Goal: Transaction & Acquisition: Obtain resource

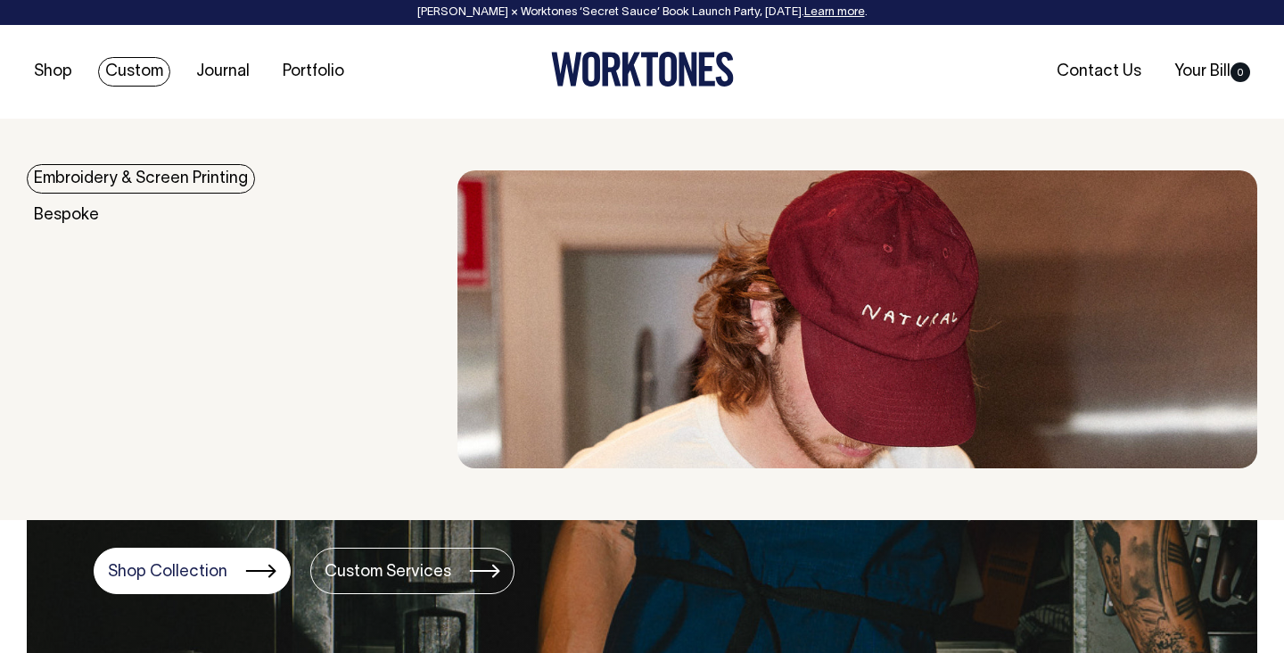
click at [121, 77] on link "Custom" at bounding box center [134, 71] width 72 height 29
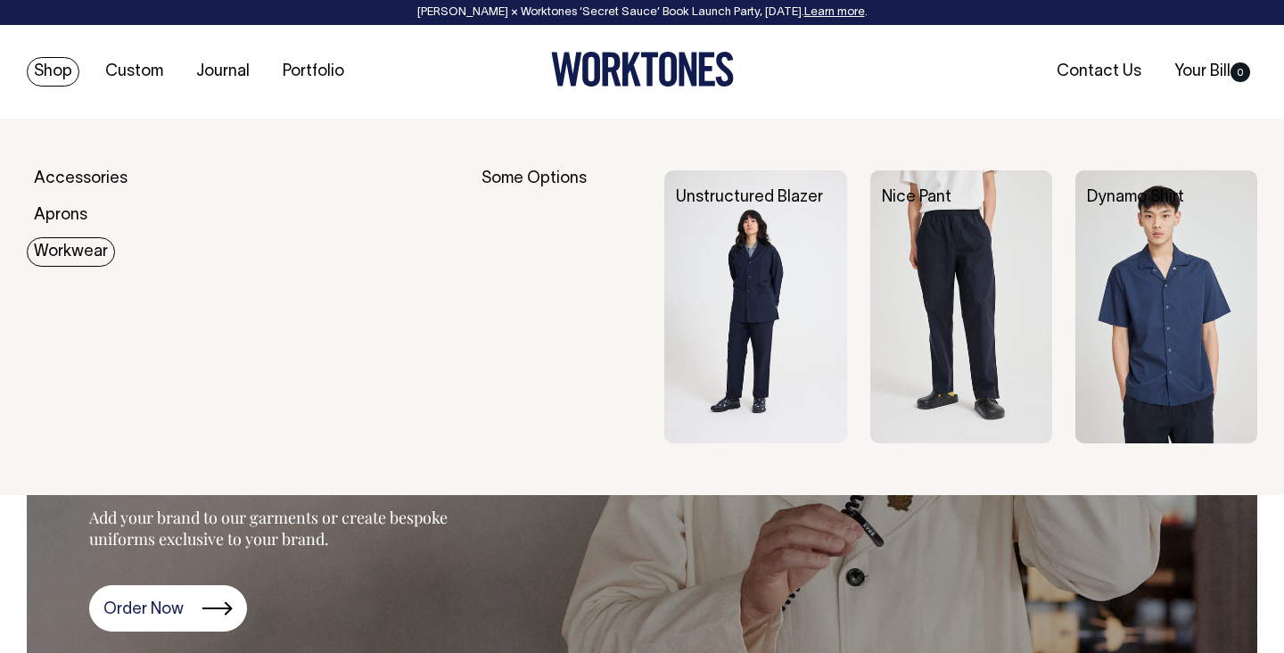
click at [60, 248] on link "Workwear" at bounding box center [71, 251] width 88 height 29
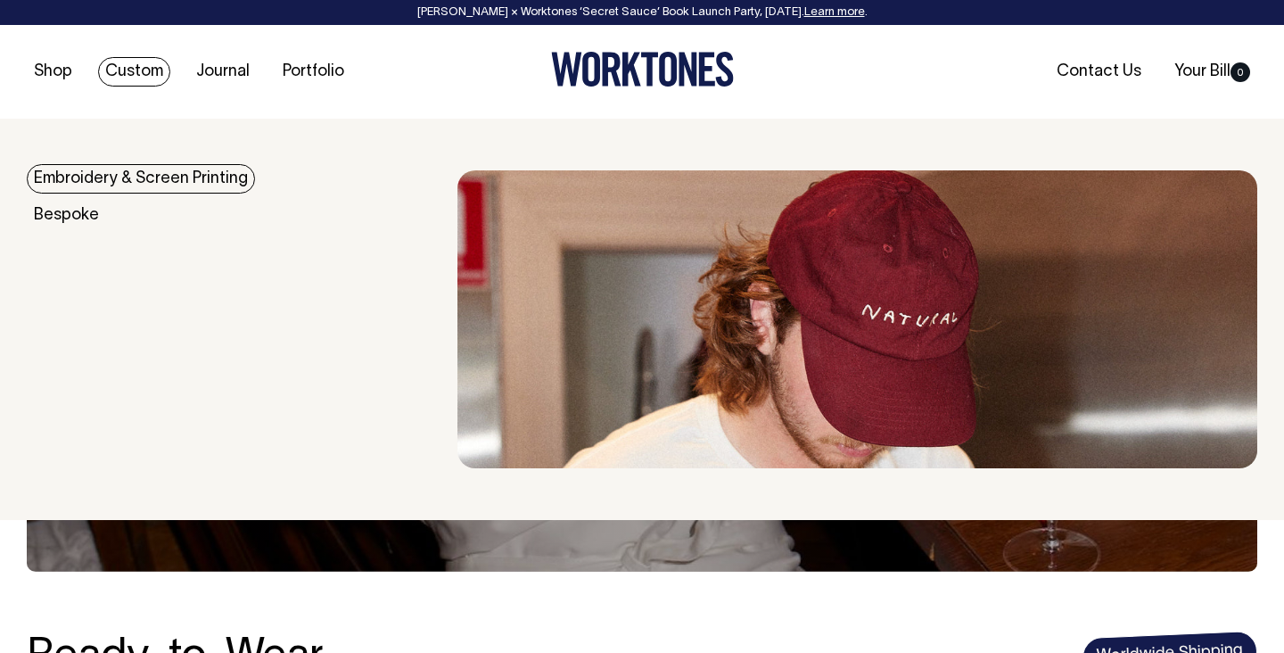
click at [122, 183] on link "Embroidery & Screen Printing" at bounding box center [141, 178] width 228 height 29
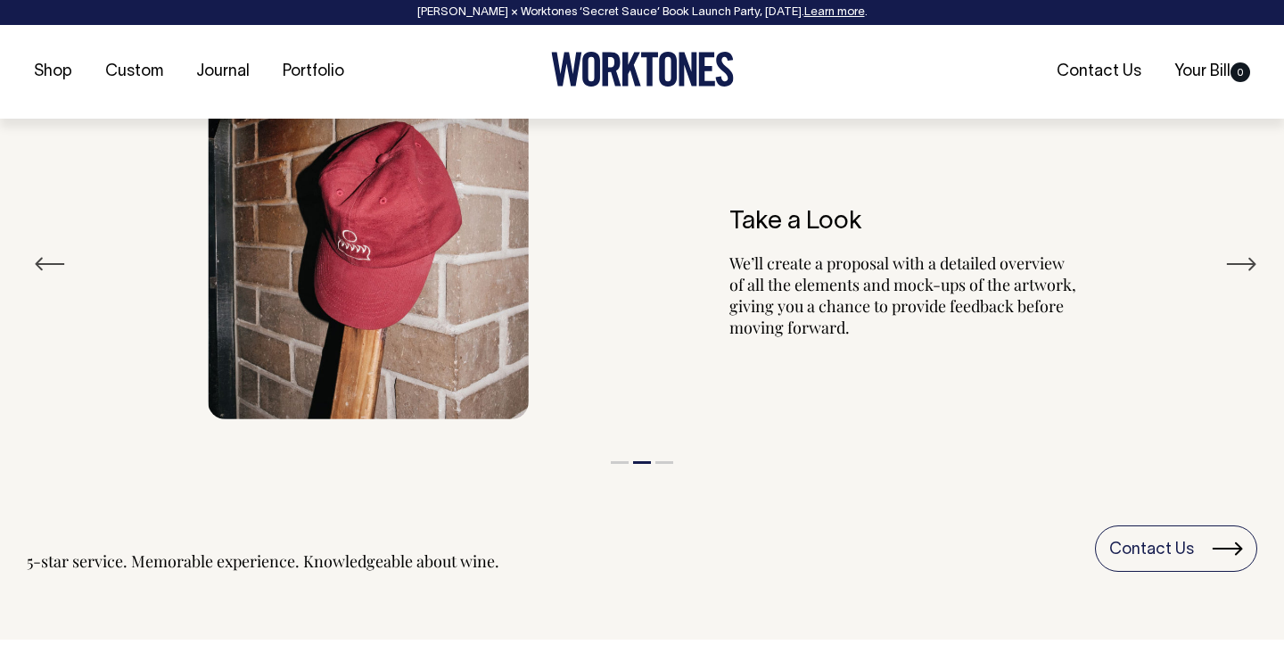
scroll to position [2080, 0]
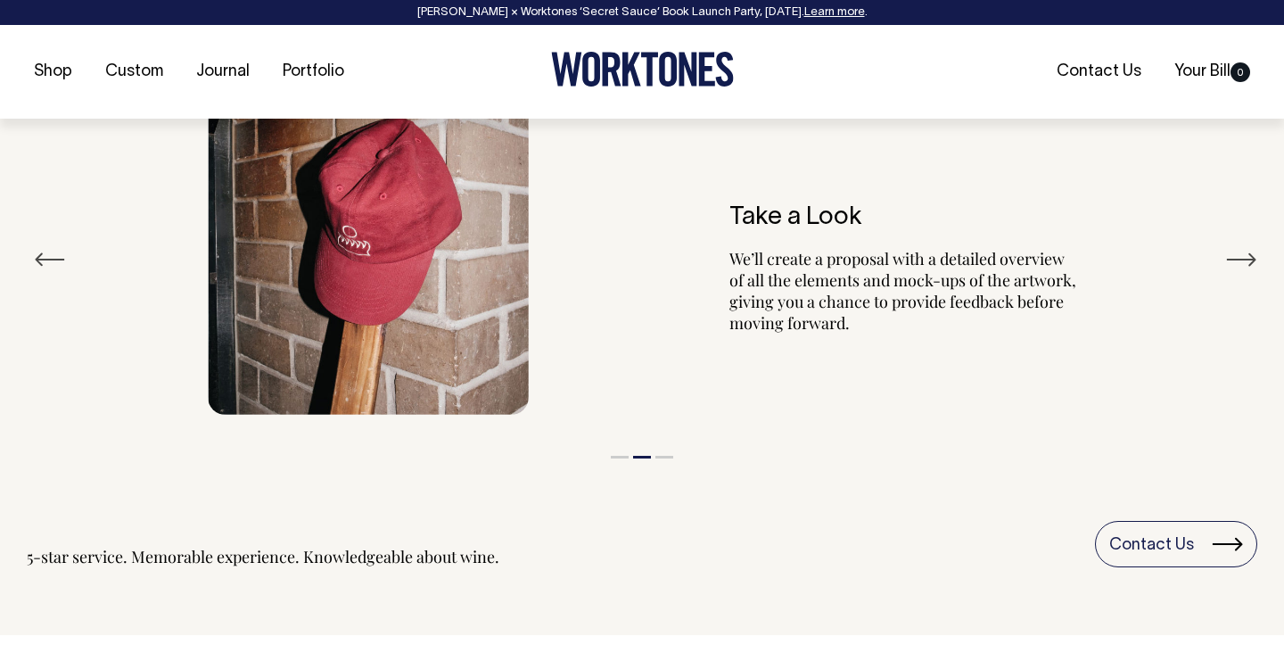
click at [1234, 254] on button "Next" at bounding box center [1241, 259] width 32 height 27
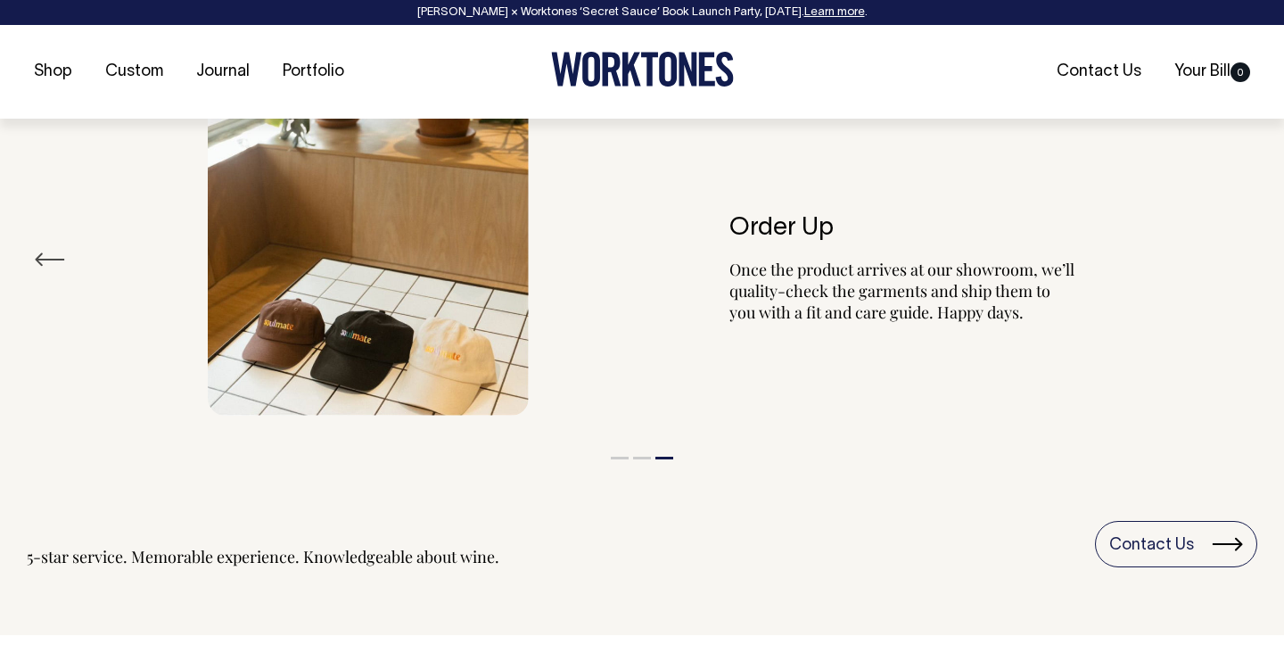
click at [60, 255] on button "Previous" at bounding box center [50, 259] width 32 height 27
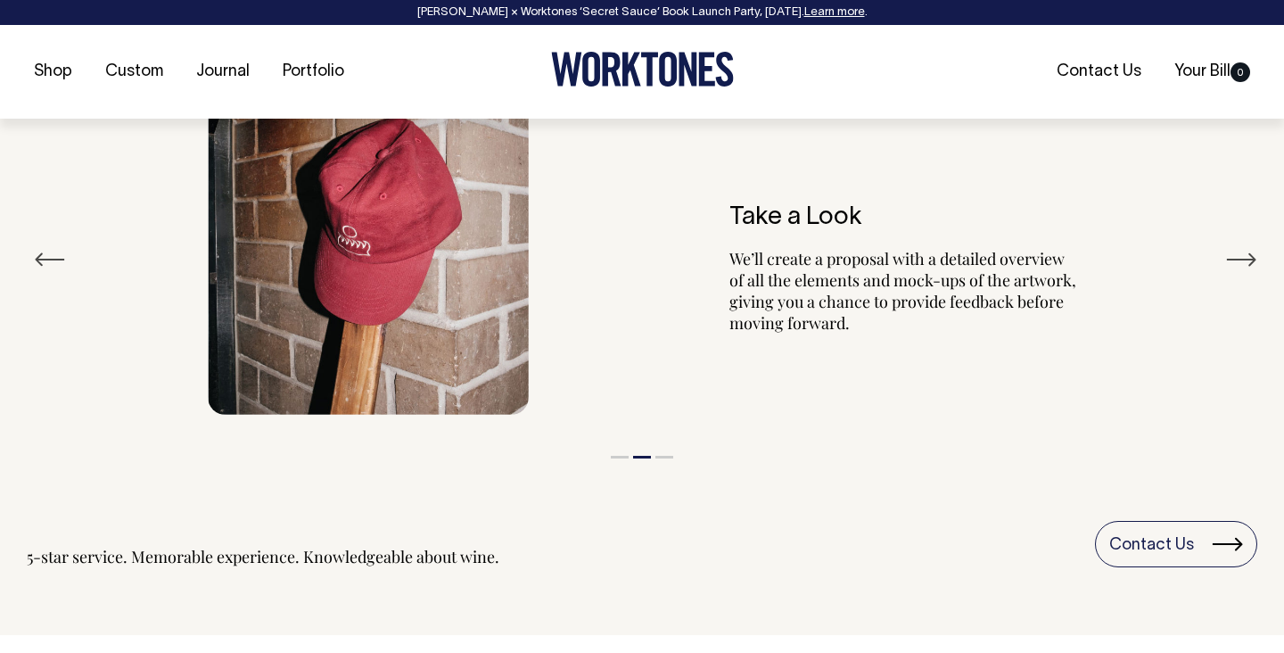
click at [60, 255] on button "Previous" at bounding box center [50, 259] width 32 height 27
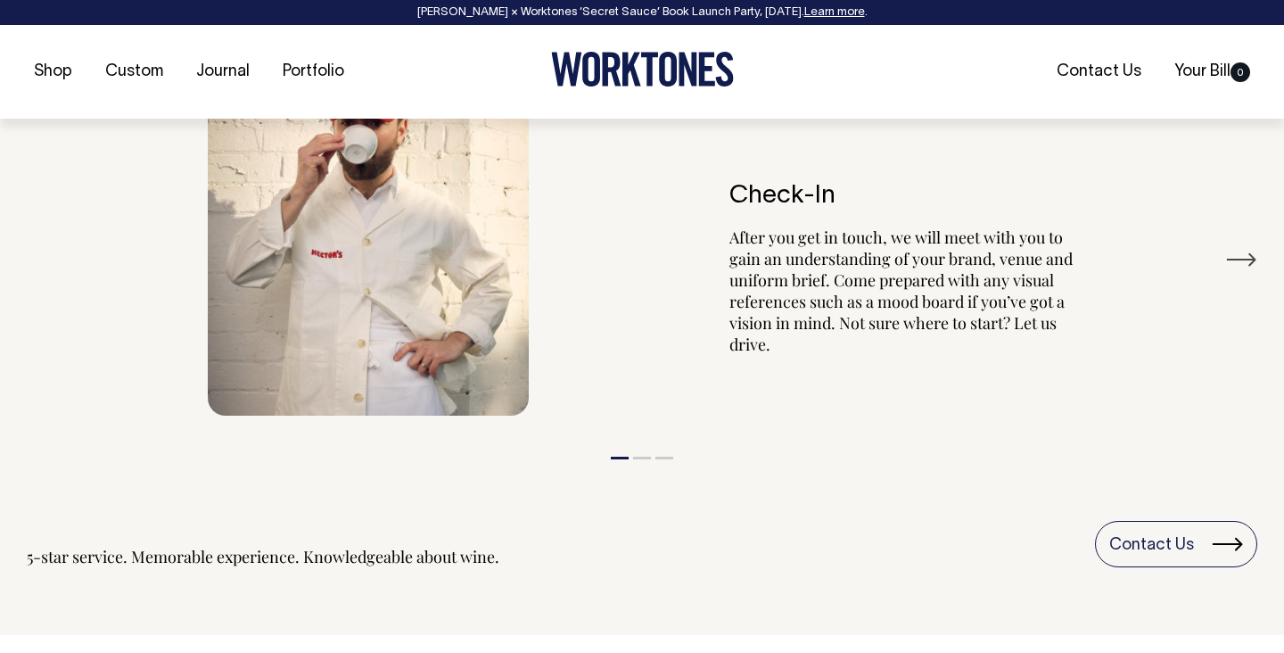
click at [60, 255] on div "Check-In After you get in touch, we will meet with you to gain an understanding…" at bounding box center [642, 238] width 1230 height 408
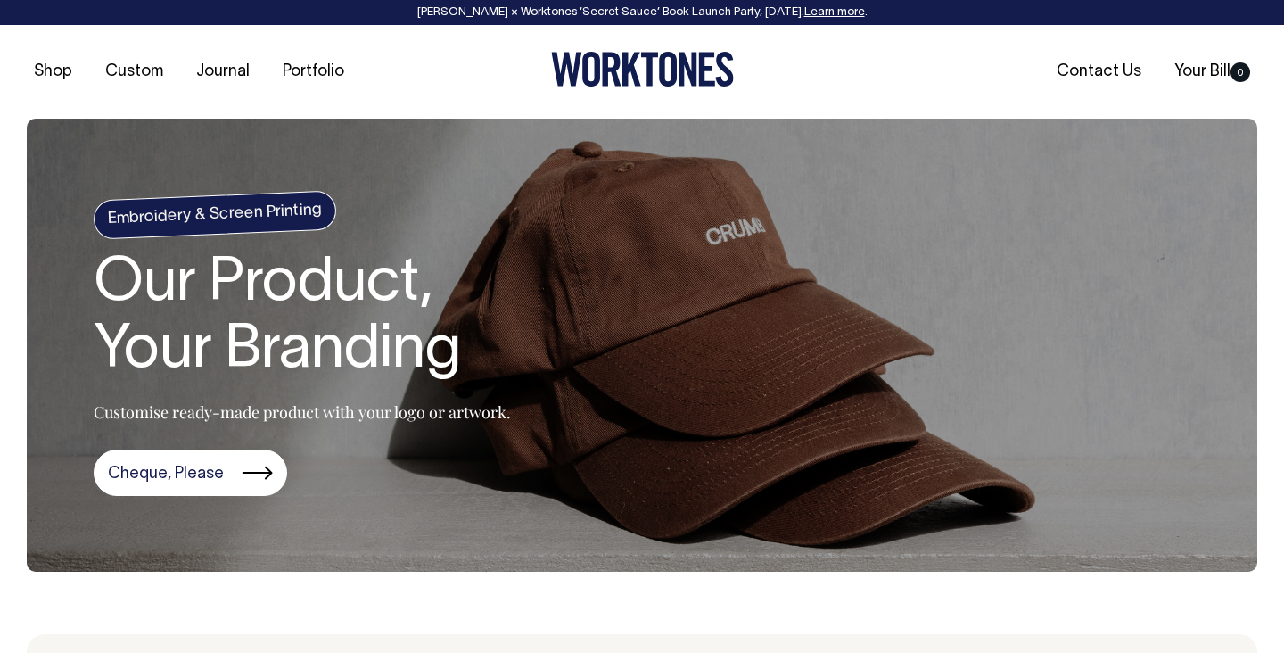
scroll to position [0, 0]
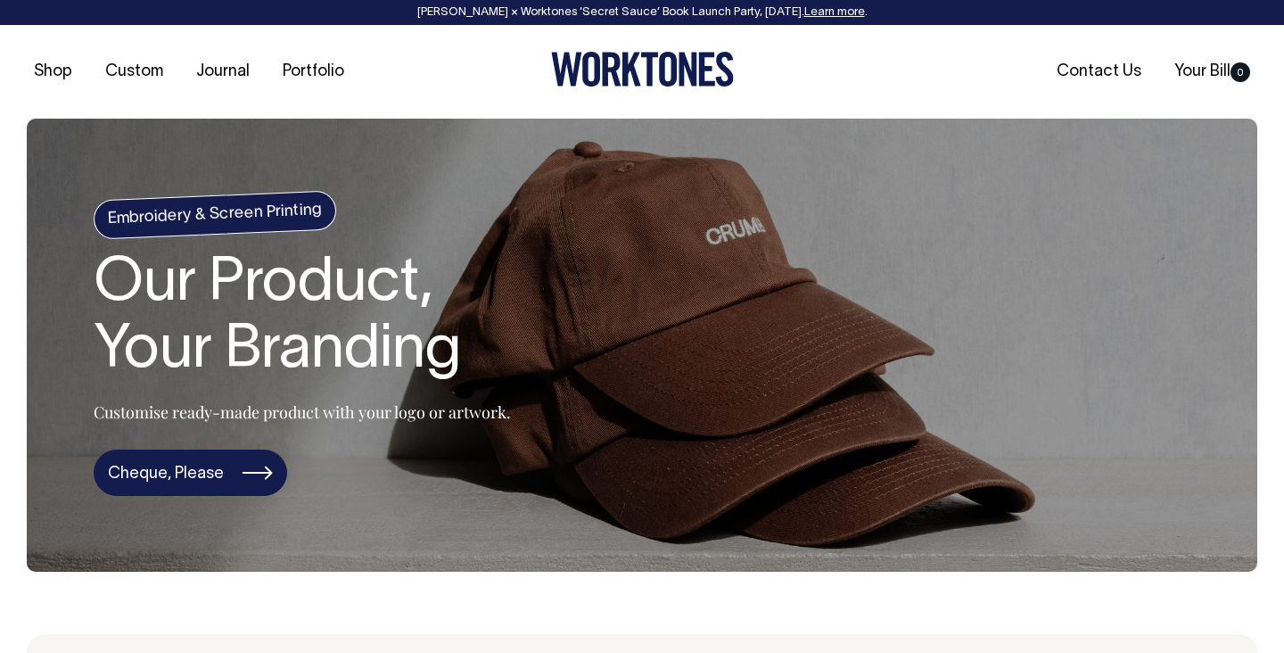
click at [135, 477] on link "Cheque, Please" at bounding box center [190, 472] width 193 height 46
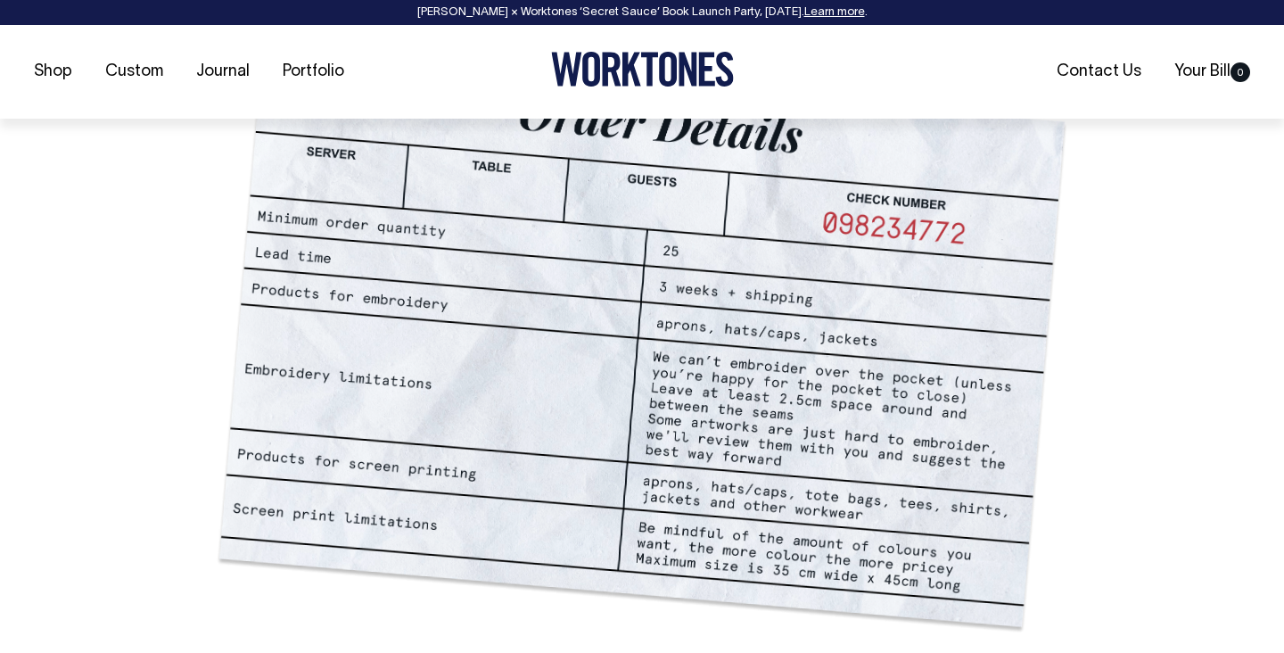
scroll to position [1252, 0]
